Goal: Check status

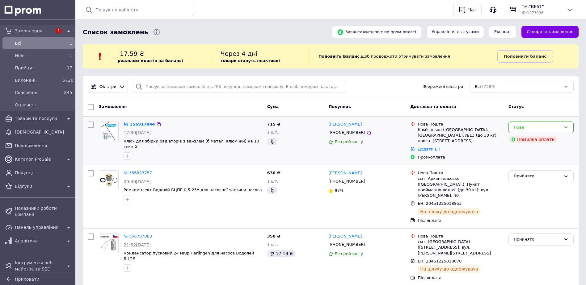
click at [140, 124] on link "№ 356917844" at bounding box center [140, 124] width 32 height 5
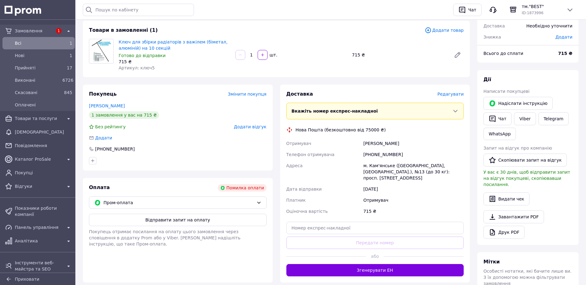
scroll to position [62, 0]
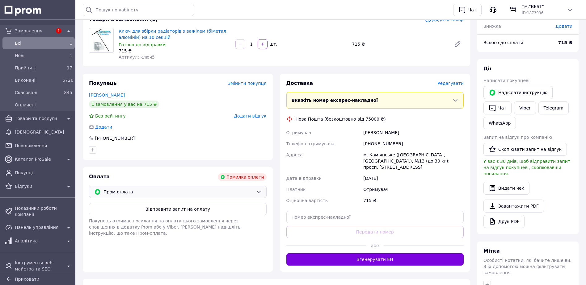
click at [135, 191] on span "Пром-оплата" at bounding box center [178, 192] width 150 height 7
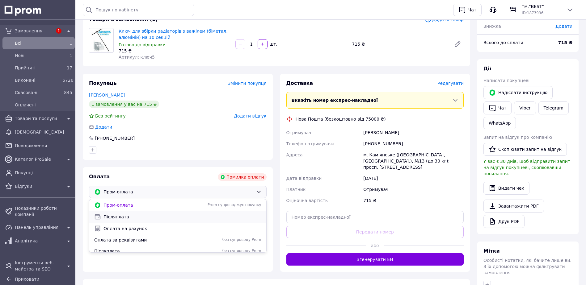
click at [127, 219] on span "Післяплата" at bounding box center [182, 217] width 158 height 6
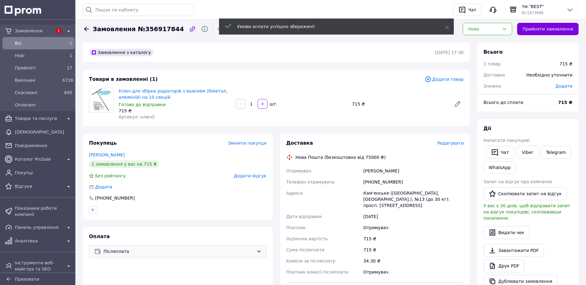
scroll to position [0, 0]
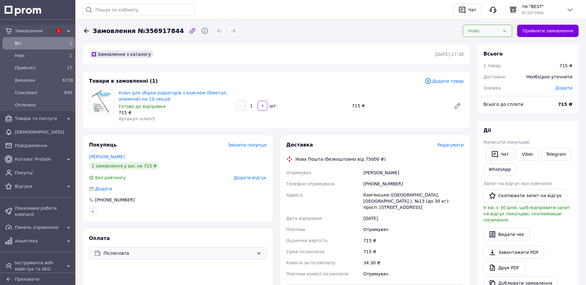
click at [487, 33] on div "Нове" at bounding box center [484, 30] width 32 height 7
click at [487, 42] on li "Прийнято" at bounding box center [487, 44] width 49 height 12
click at [16, 43] on span "Всi" at bounding box center [37, 43] width 45 height 6
